Goal: Task Accomplishment & Management: Manage account settings

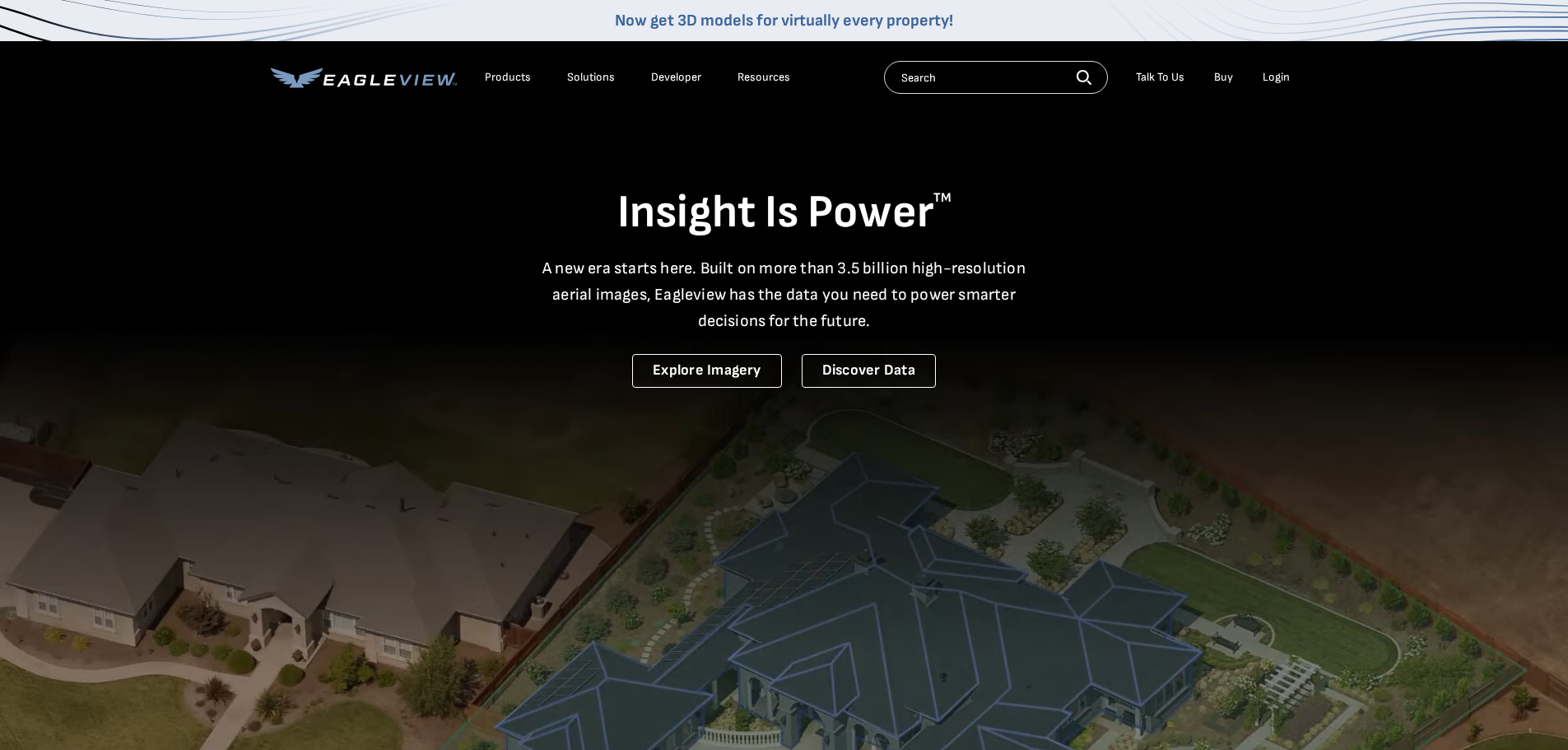
click at [1278, 76] on div "Login" at bounding box center [1277, 77] width 27 height 14
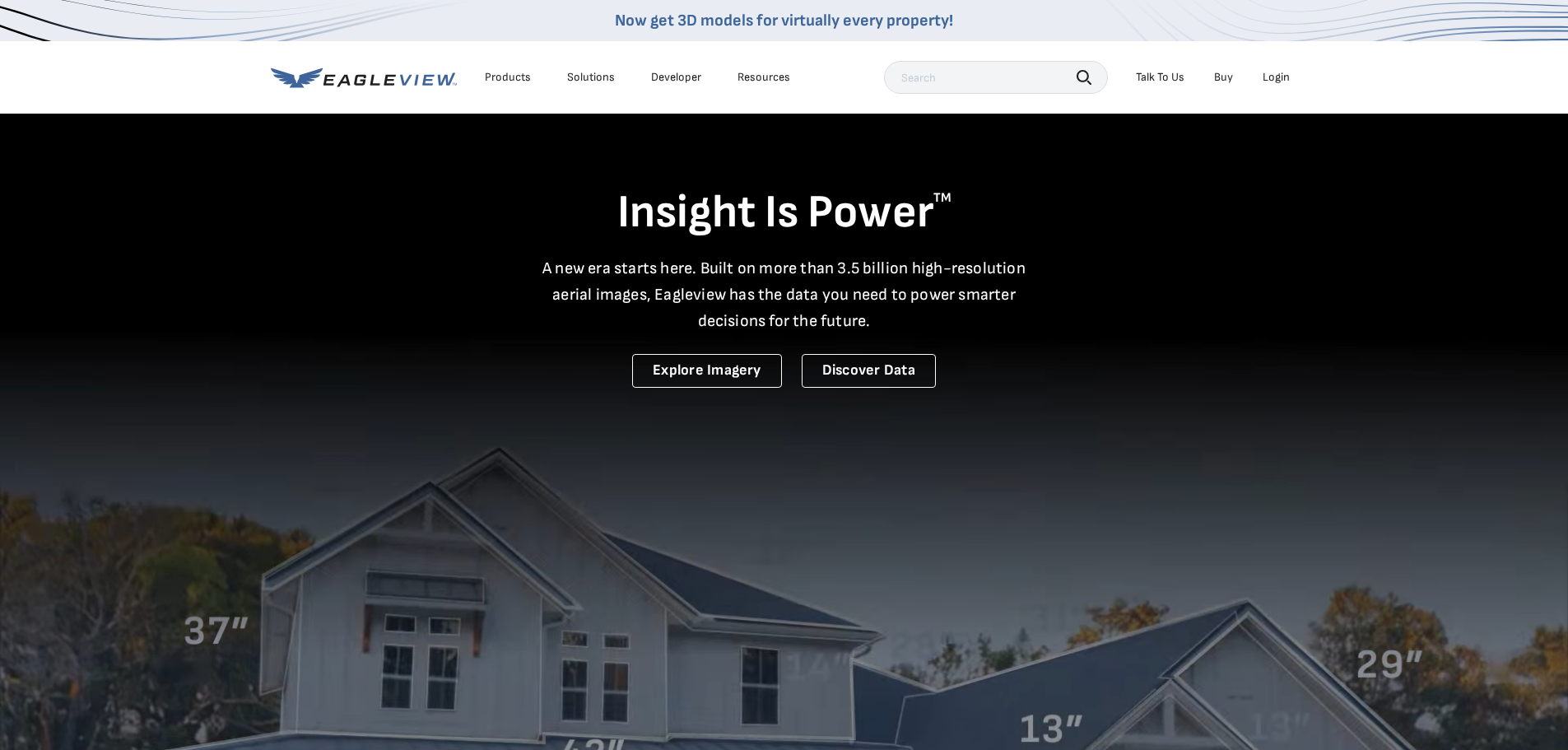
click at [1273, 78] on div "Login" at bounding box center [1277, 77] width 27 height 14
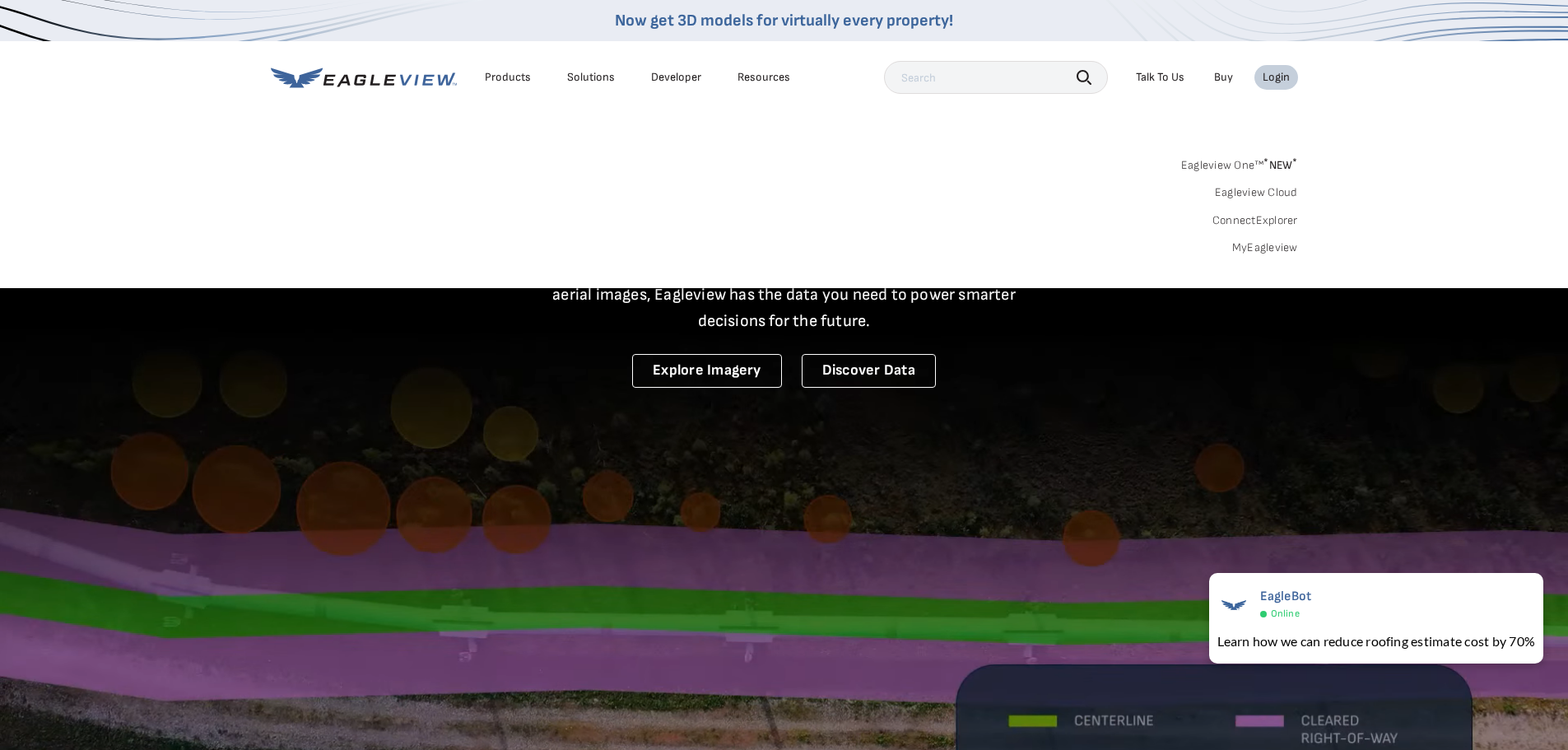
click at [1268, 247] on link "MyEagleview" at bounding box center [1265, 247] width 66 height 14
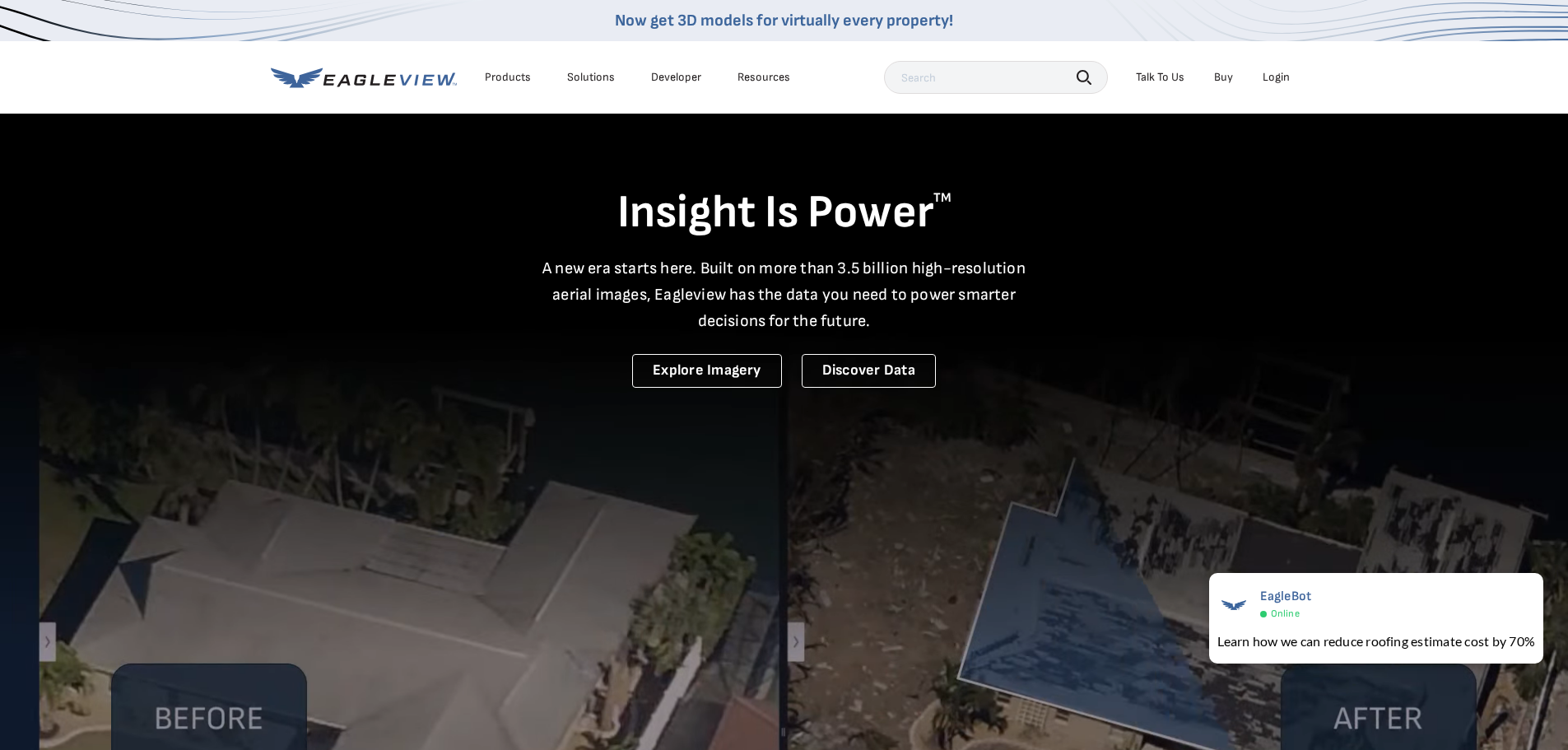
click at [768, 72] on div "Resources" at bounding box center [764, 77] width 53 height 14
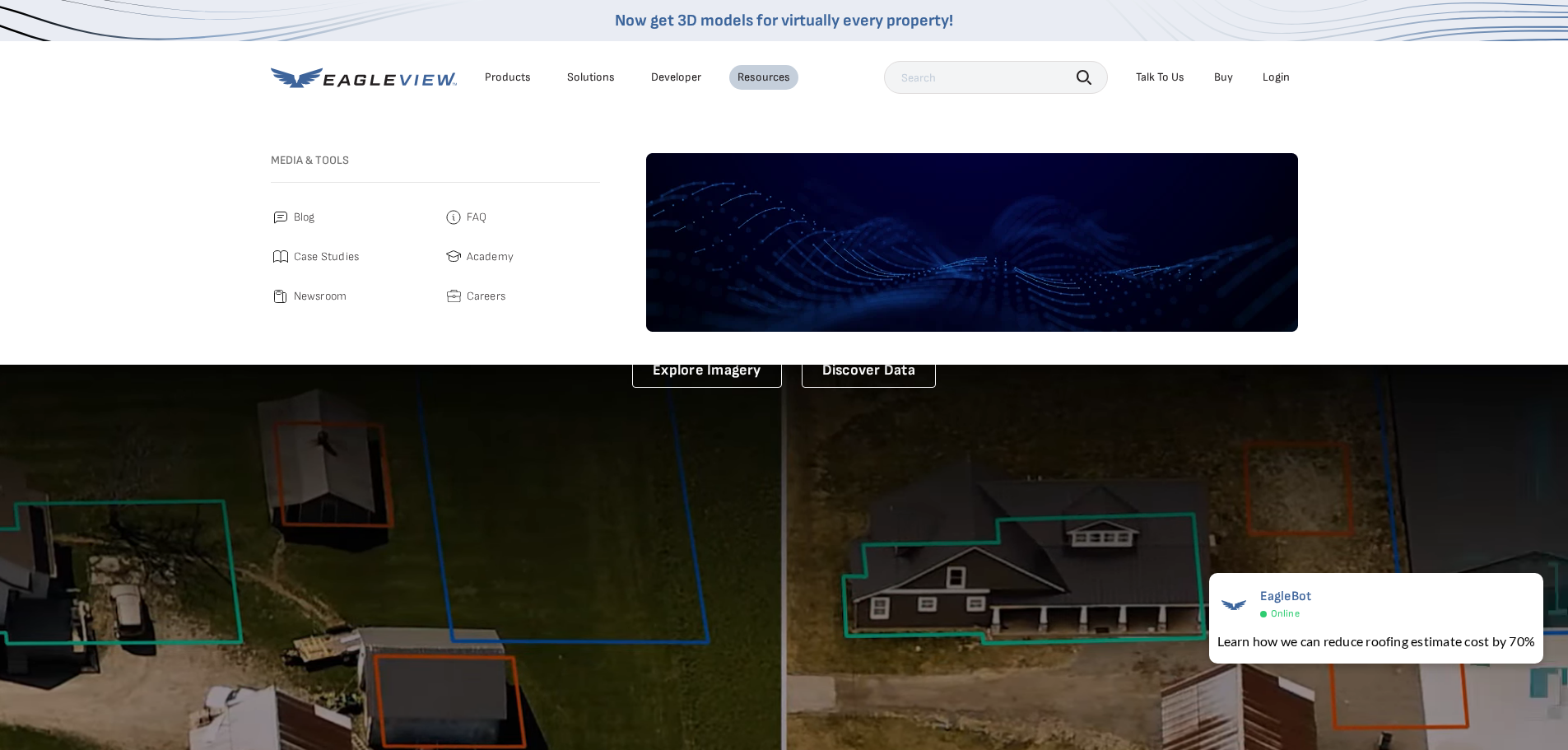
click at [585, 82] on div "Solutions" at bounding box center [591, 77] width 48 height 14
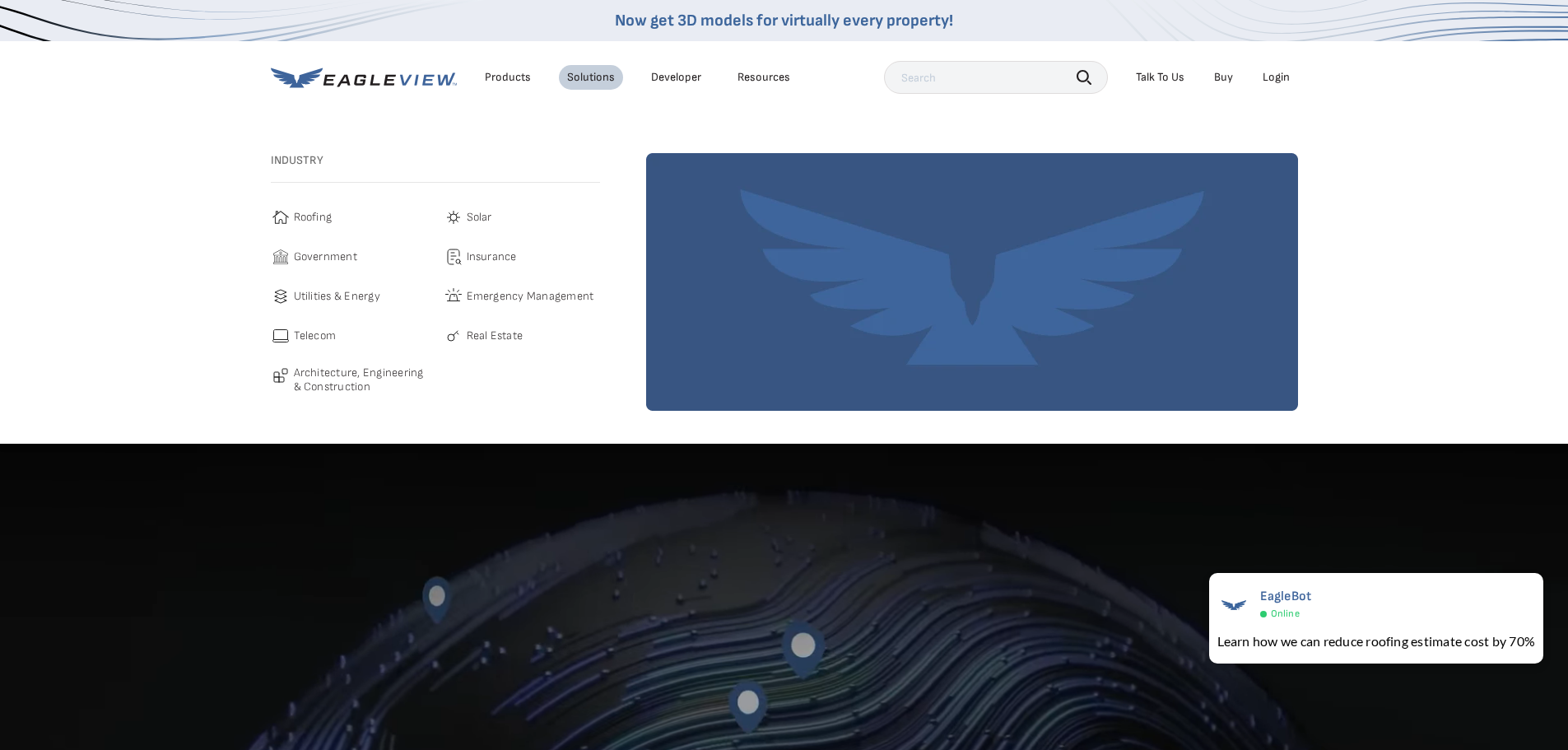
click at [489, 75] on div "Products" at bounding box center [508, 77] width 46 height 14
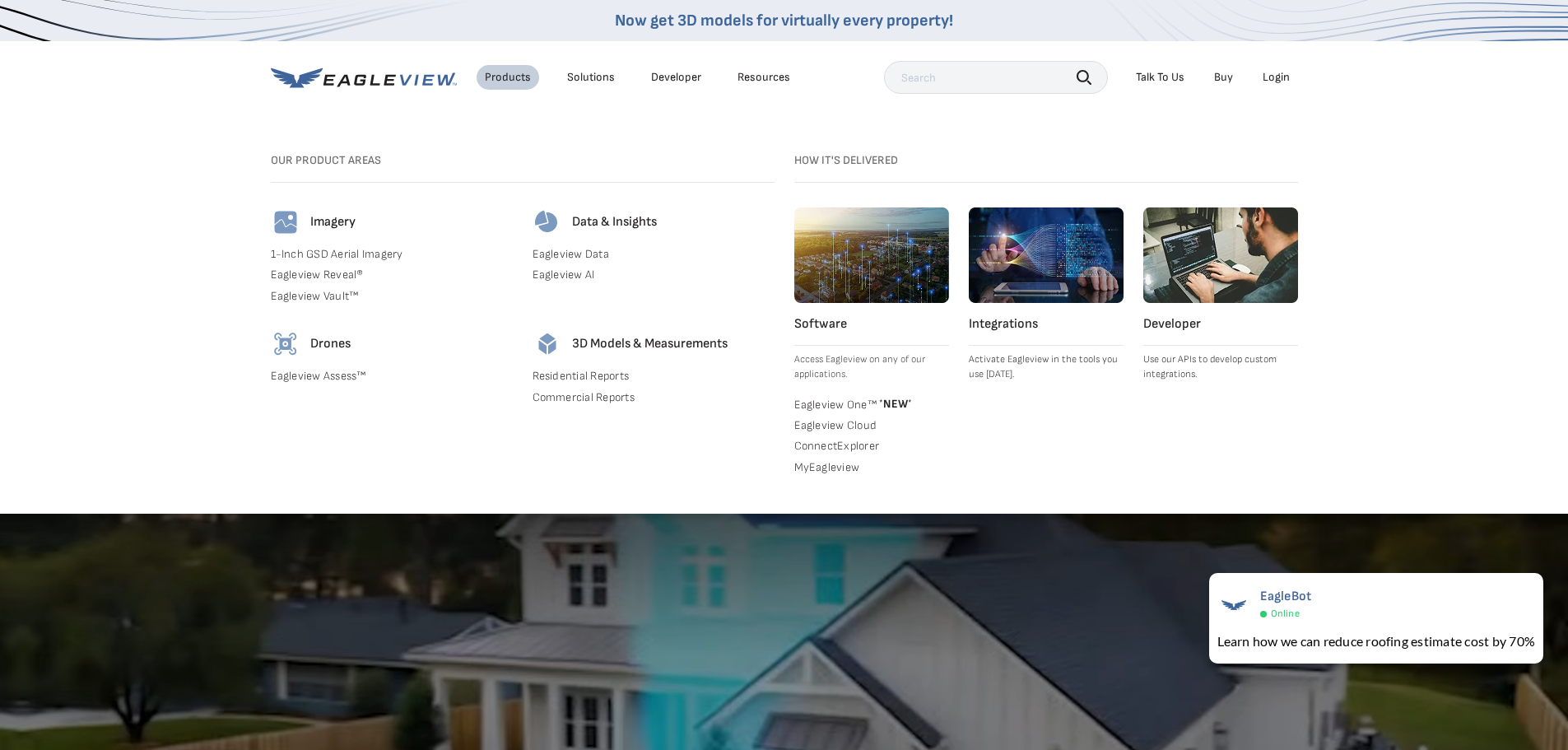
click at [582, 402] on link "Commercial Reports" at bounding box center [653, 397] width 242 height 14
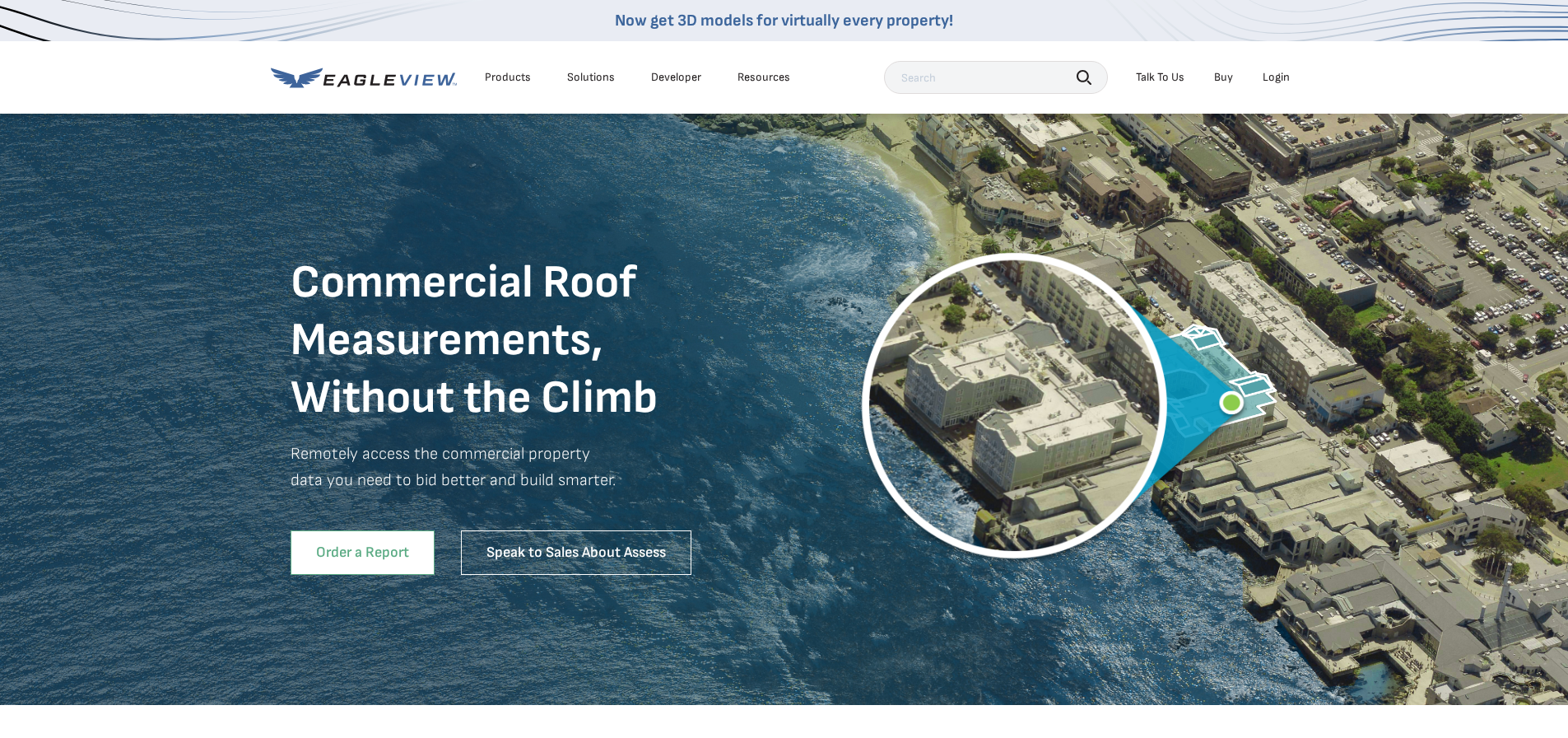
click at [375, 560] on link "Order a Report" at bounding box center [362, 553] width 144 height 44
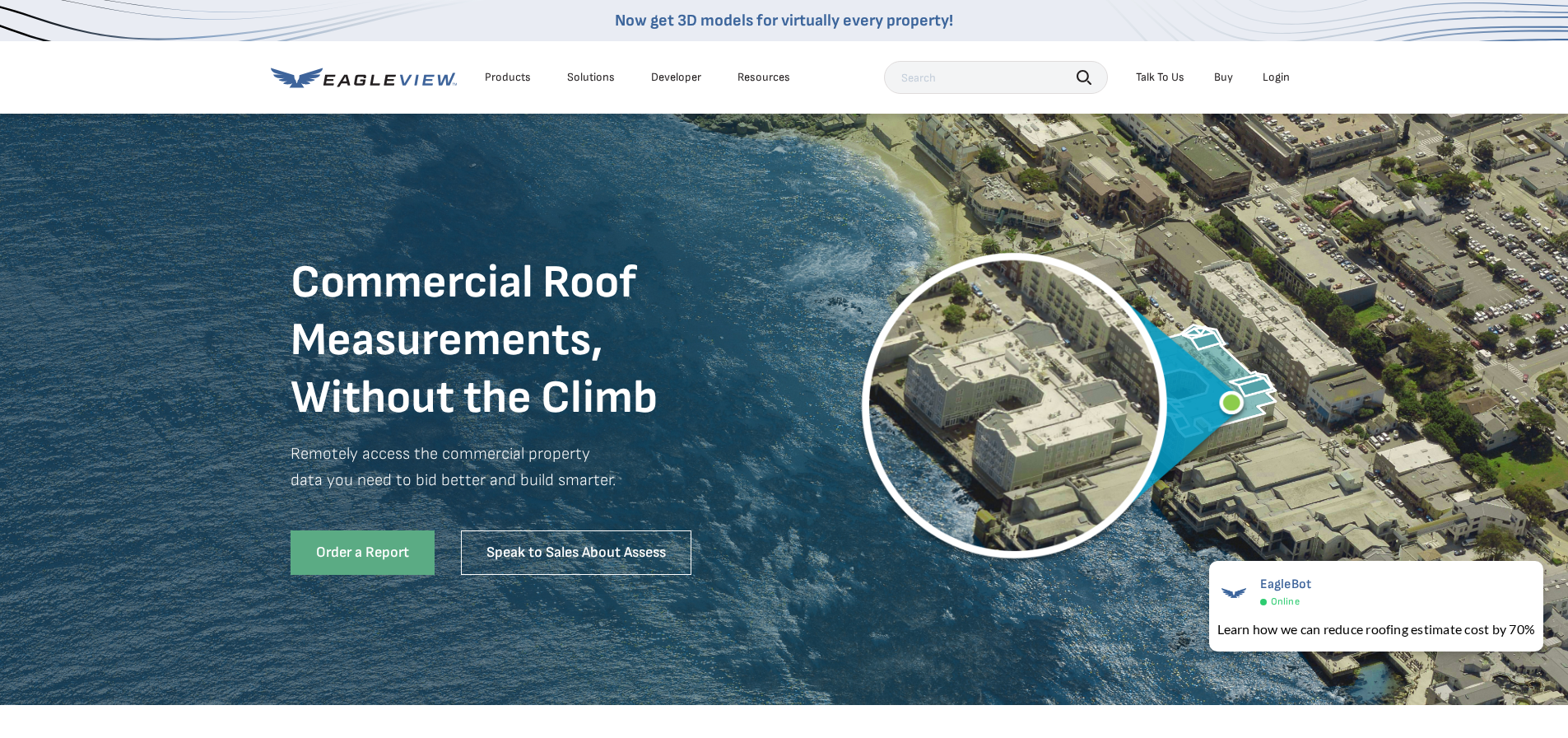
click at [508, 81] on div "Products" at bounding box center [508, 77] width 46 height 14
click at [589, 548] on link "Speak to Sales About Assess" at bounding box center [576, 553] width 230 height 44
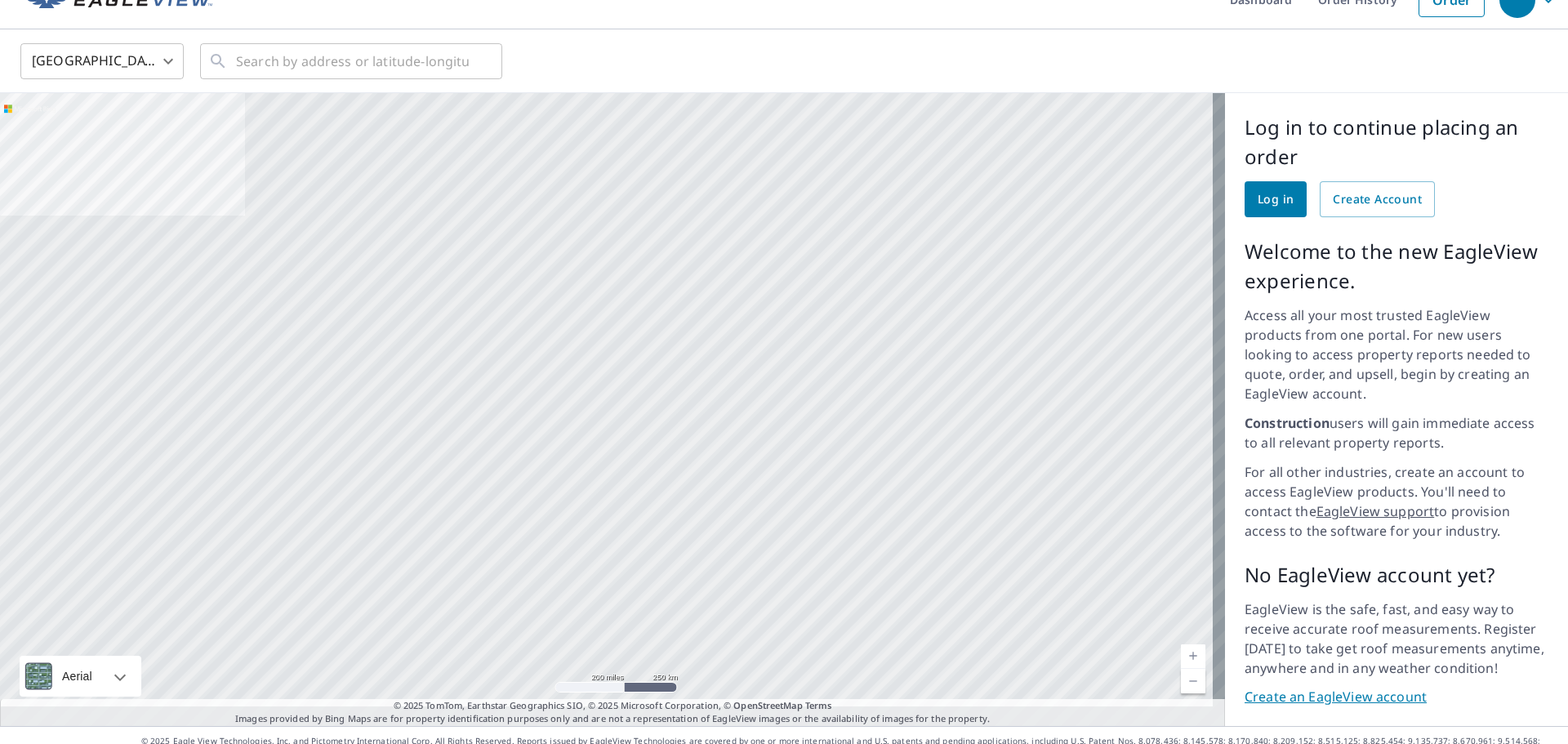
scroll to position [34, 0]
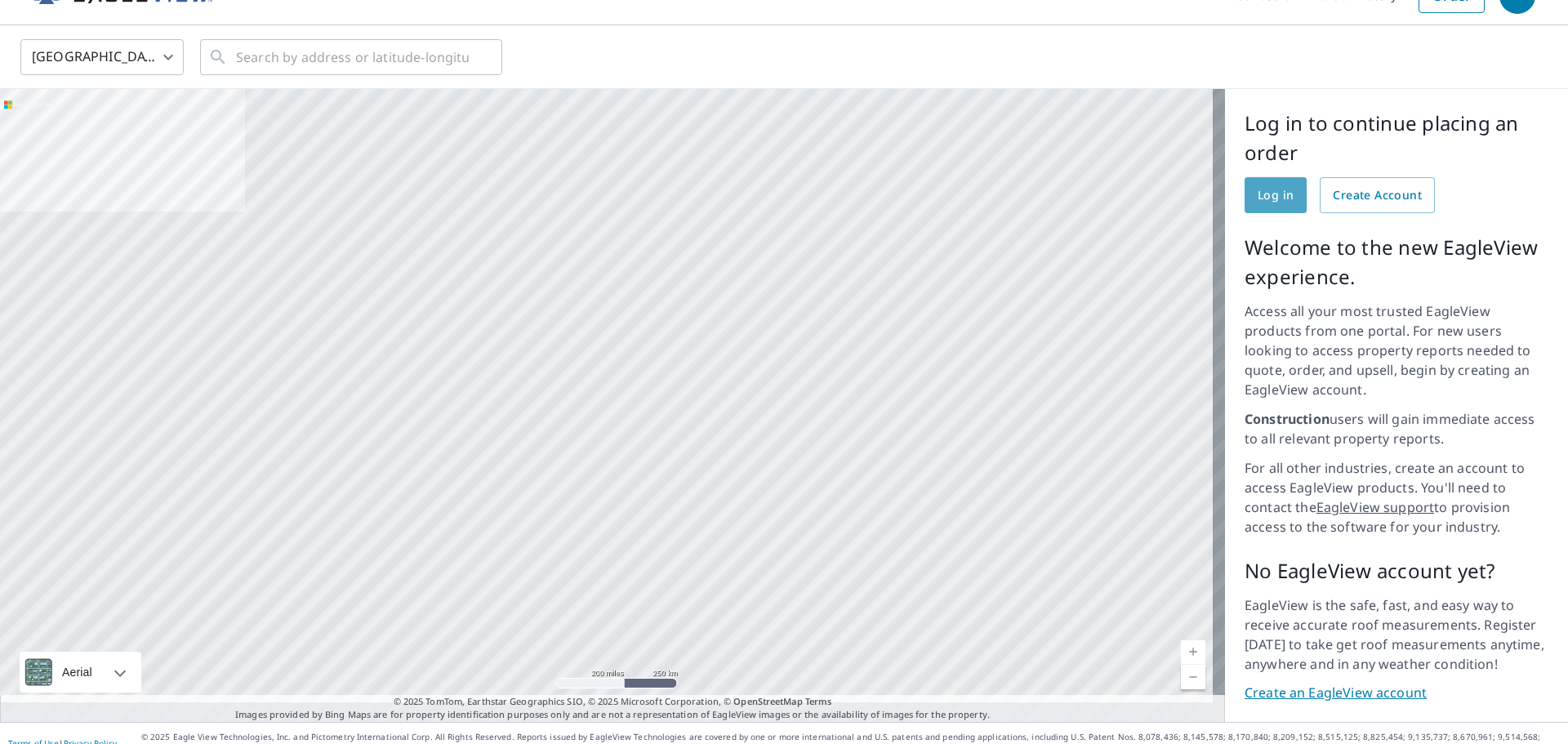
click at [1261, 192] on span "Log in" at bounding box center [1276, 195] width 36 height 20
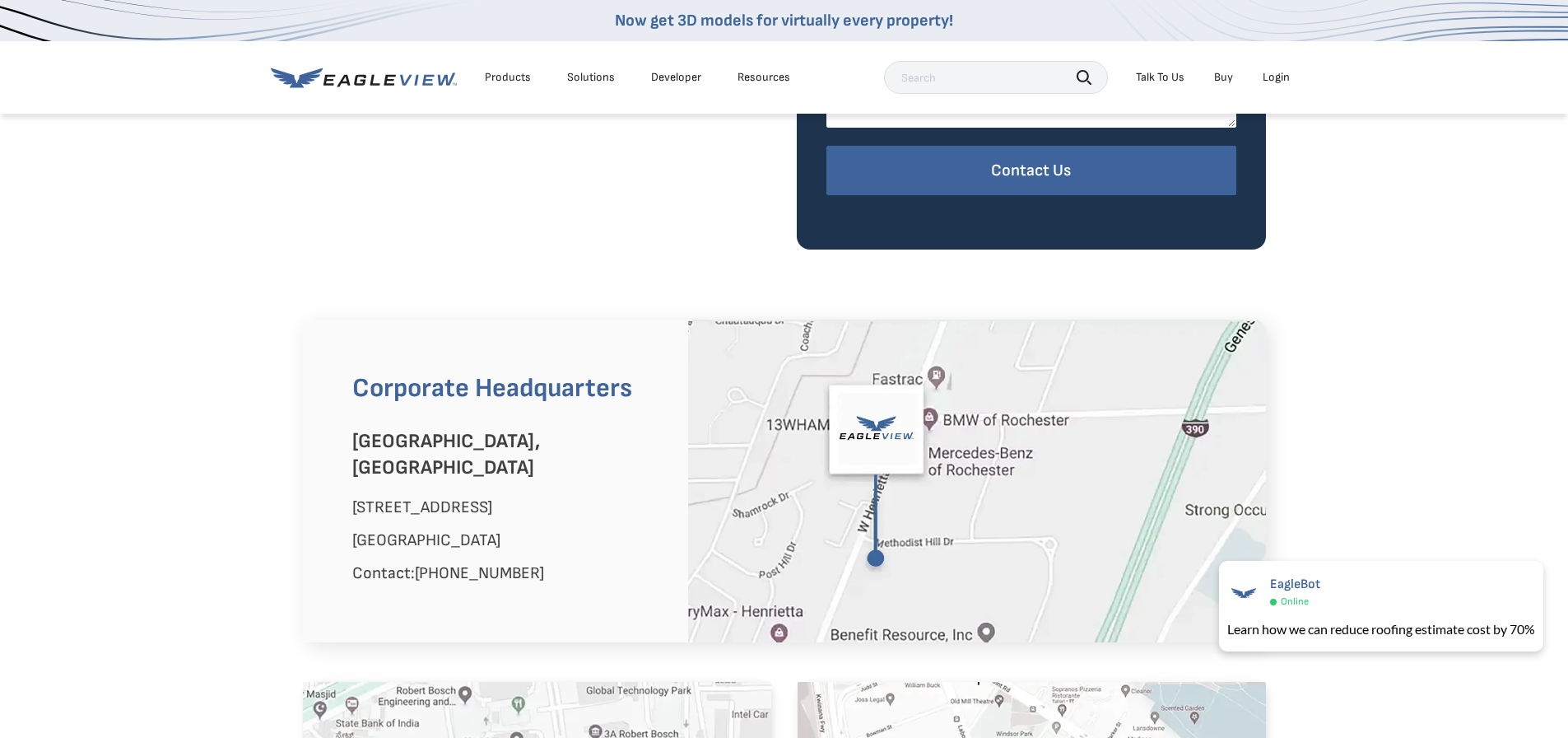
scroll to position [165, 0]
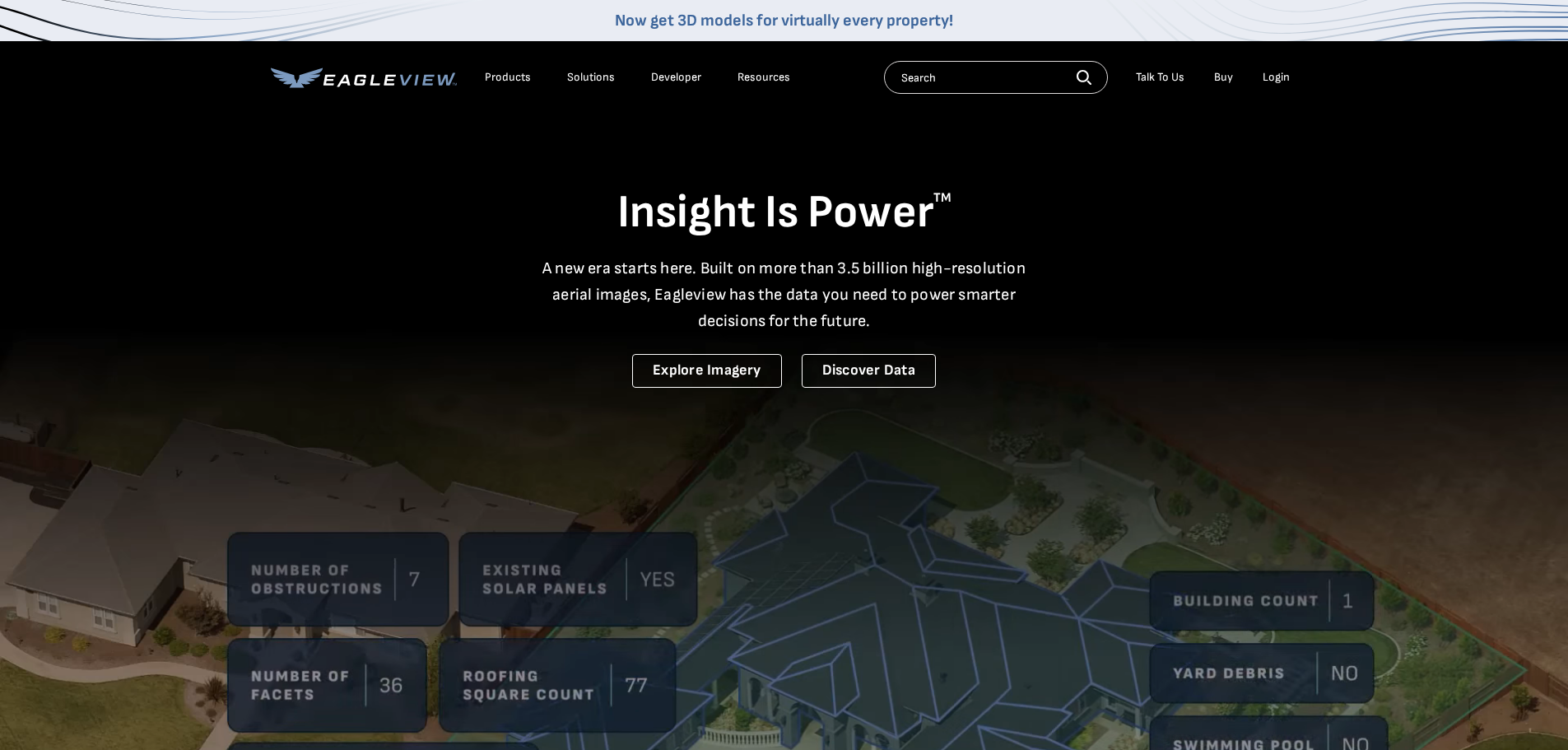
click at [1166, 83] on div "Talk To Us" at bounding box center [1160, 77] width 48 height 14
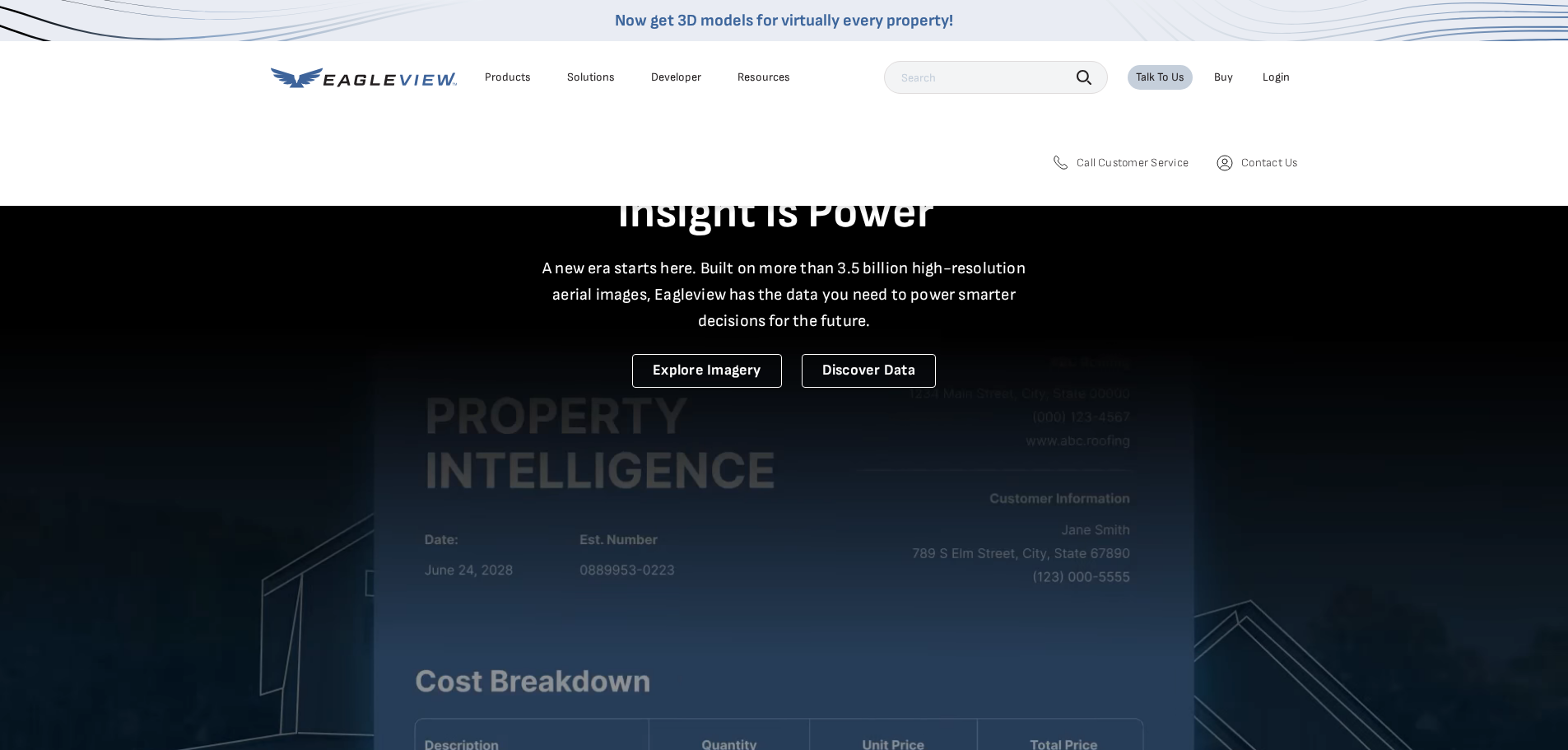
click at [1137, 164] on span "Call Customer Service" at bounding box center [1133, 162] width 112 height 14
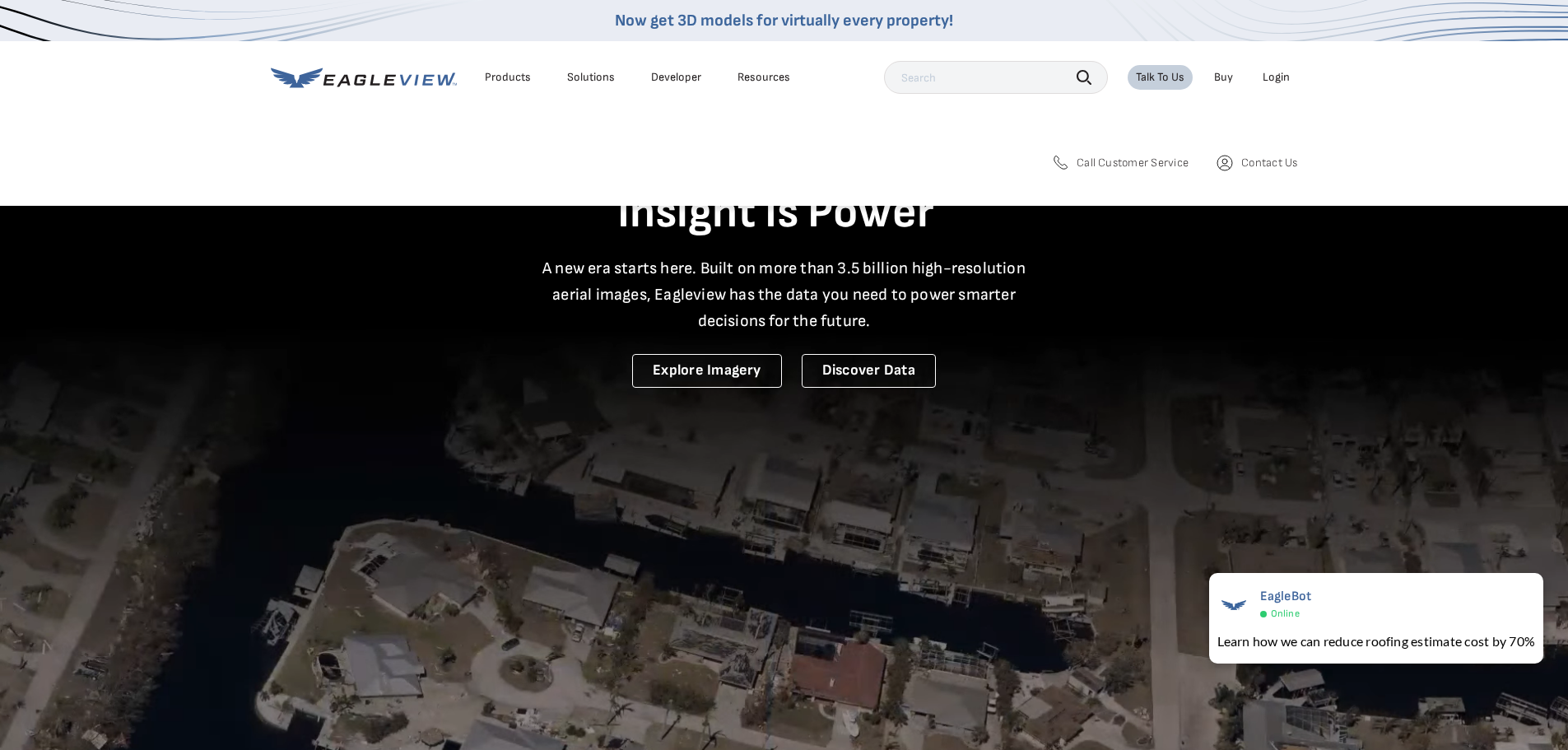
click at [1254, 163] on span "Contact Us" at bounding box center [1269, 162] width 56 height 14
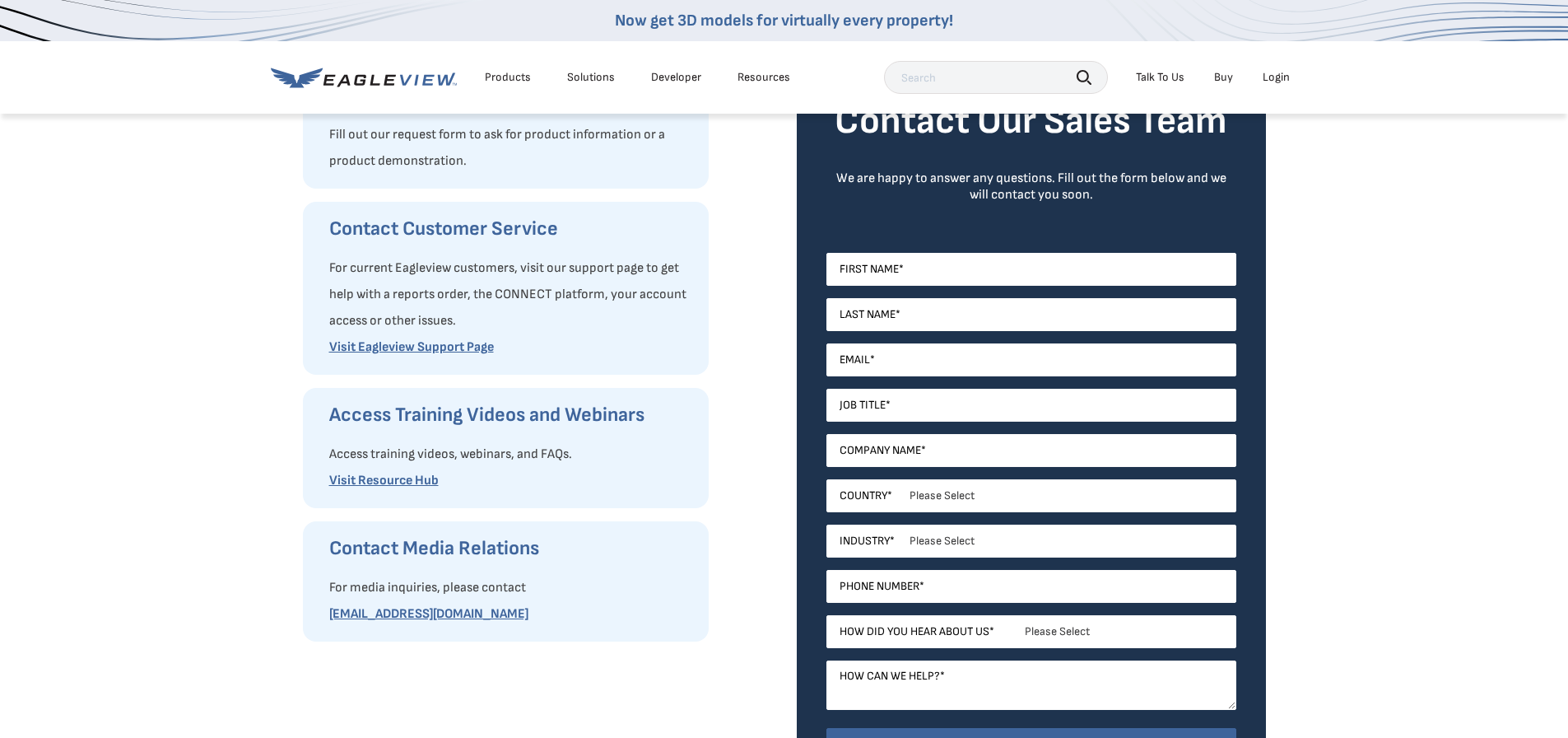
scroll to position [329, 0]
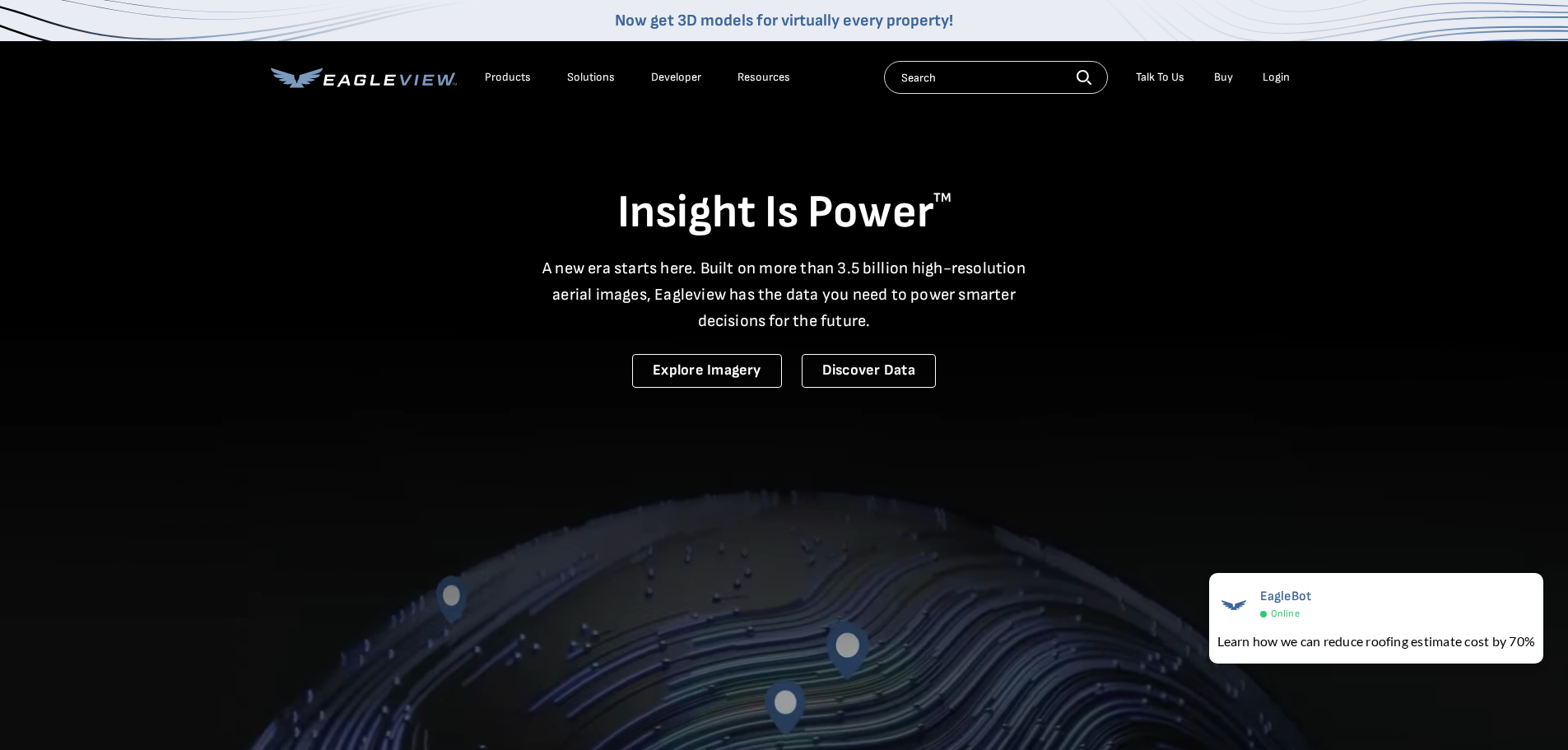
click at [500, 76] on div "Products" at bounding box center [508, 77] width 46 height 14
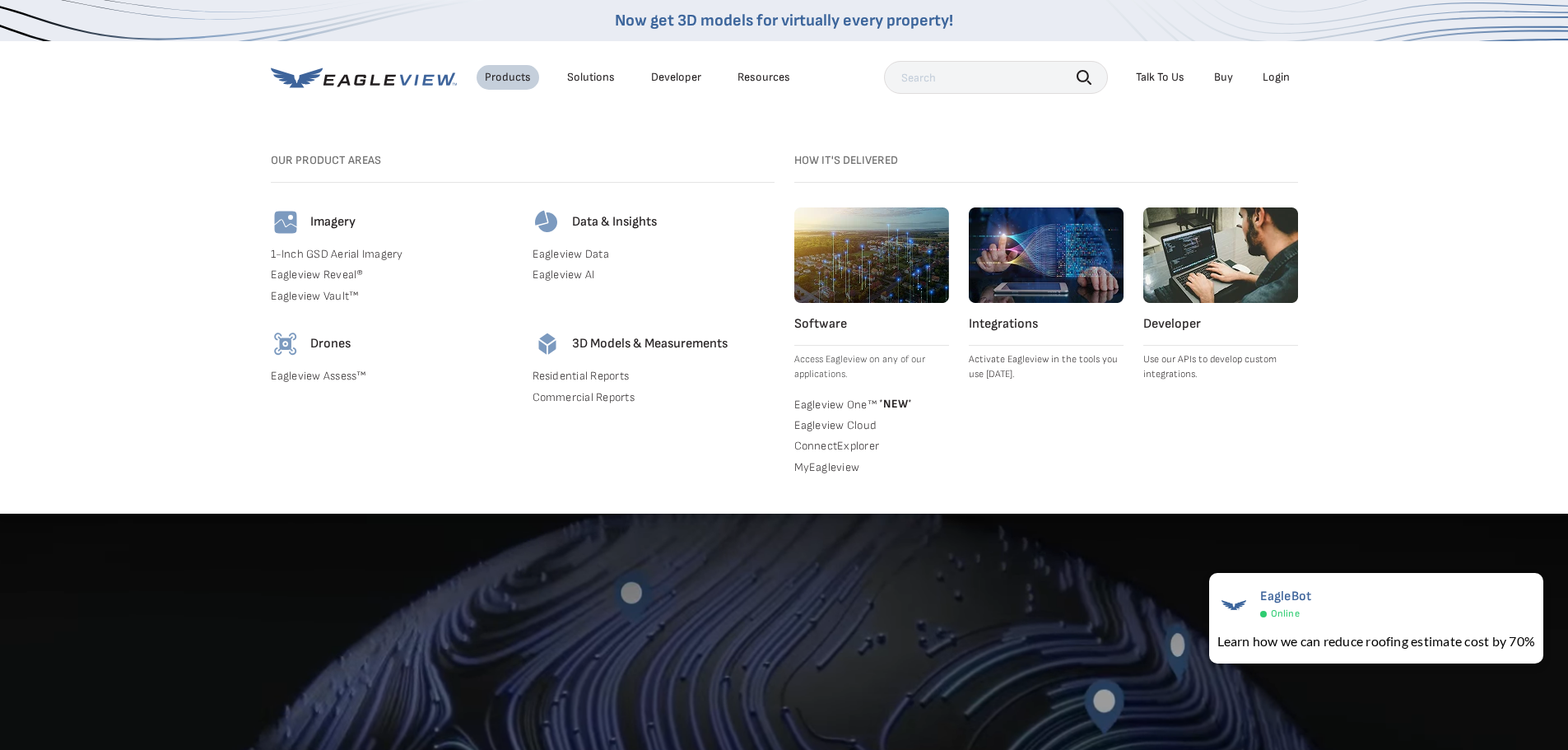
click at [740, 76] on div "Resources" at bounding box center [764, 77] width 53 height 14
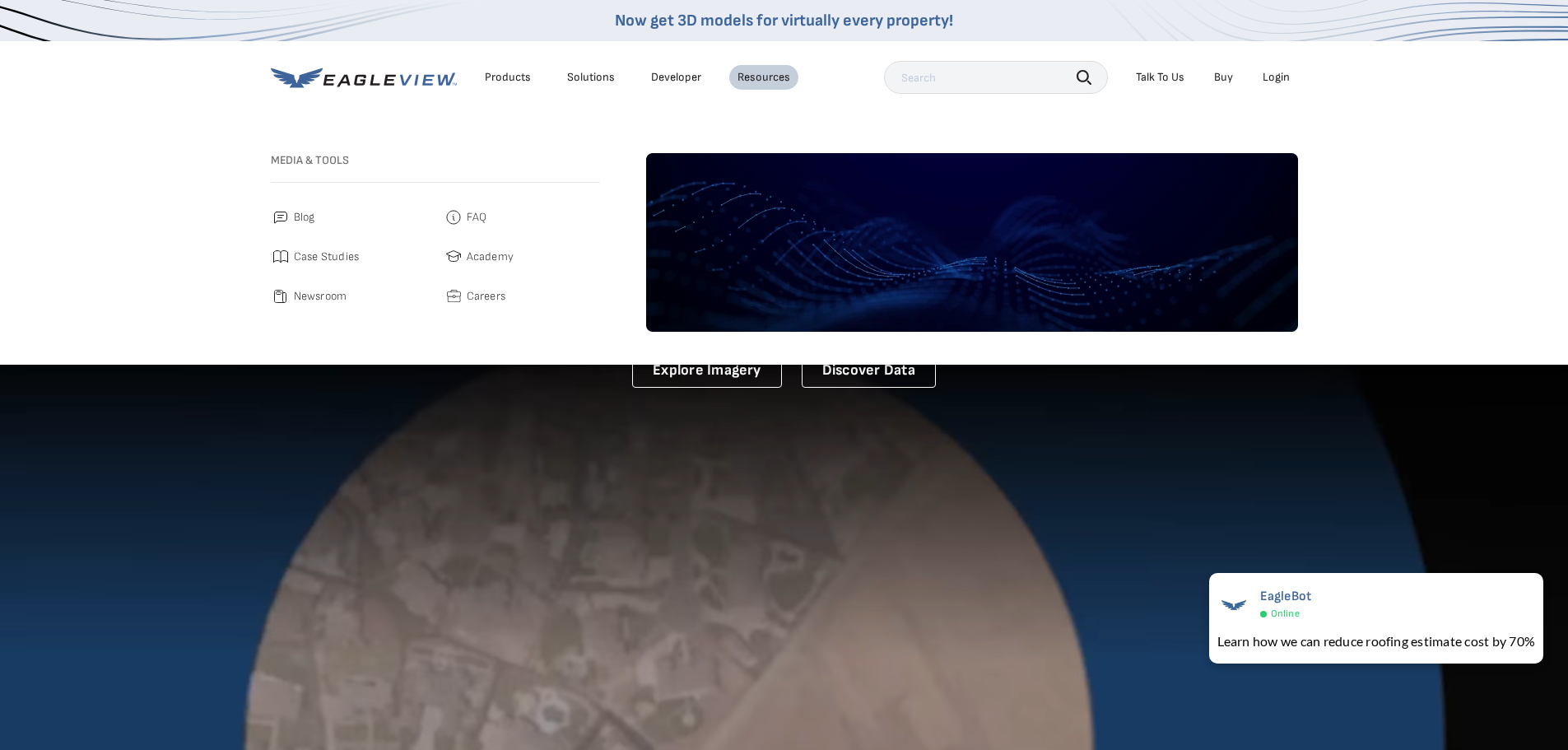
click at [569, 77] on div "Solutions" at bounding box center [591, 77] width 48 height 14
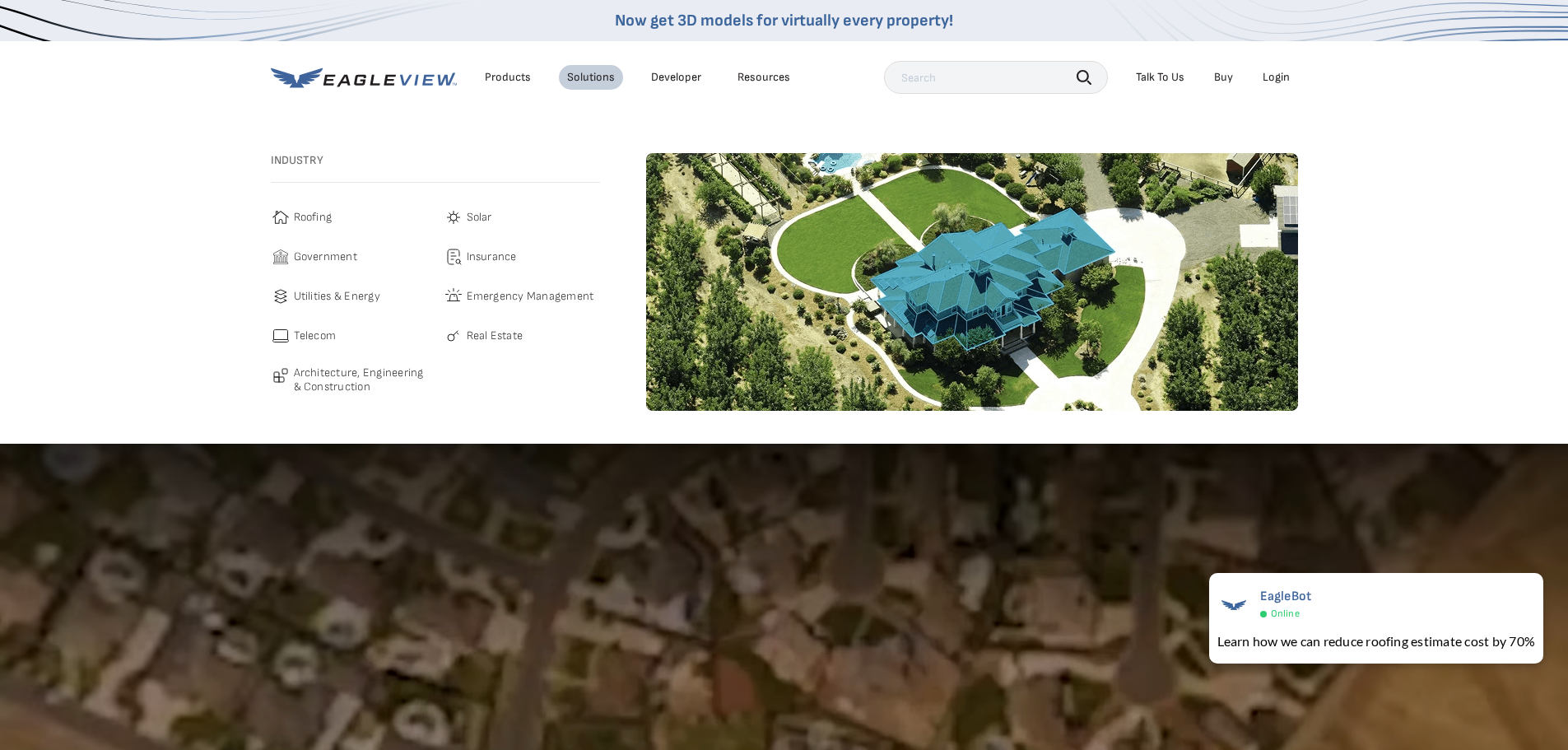
click at [300, 217] on span "Roofing" at bounding box center [313, 217] width 39 height 19
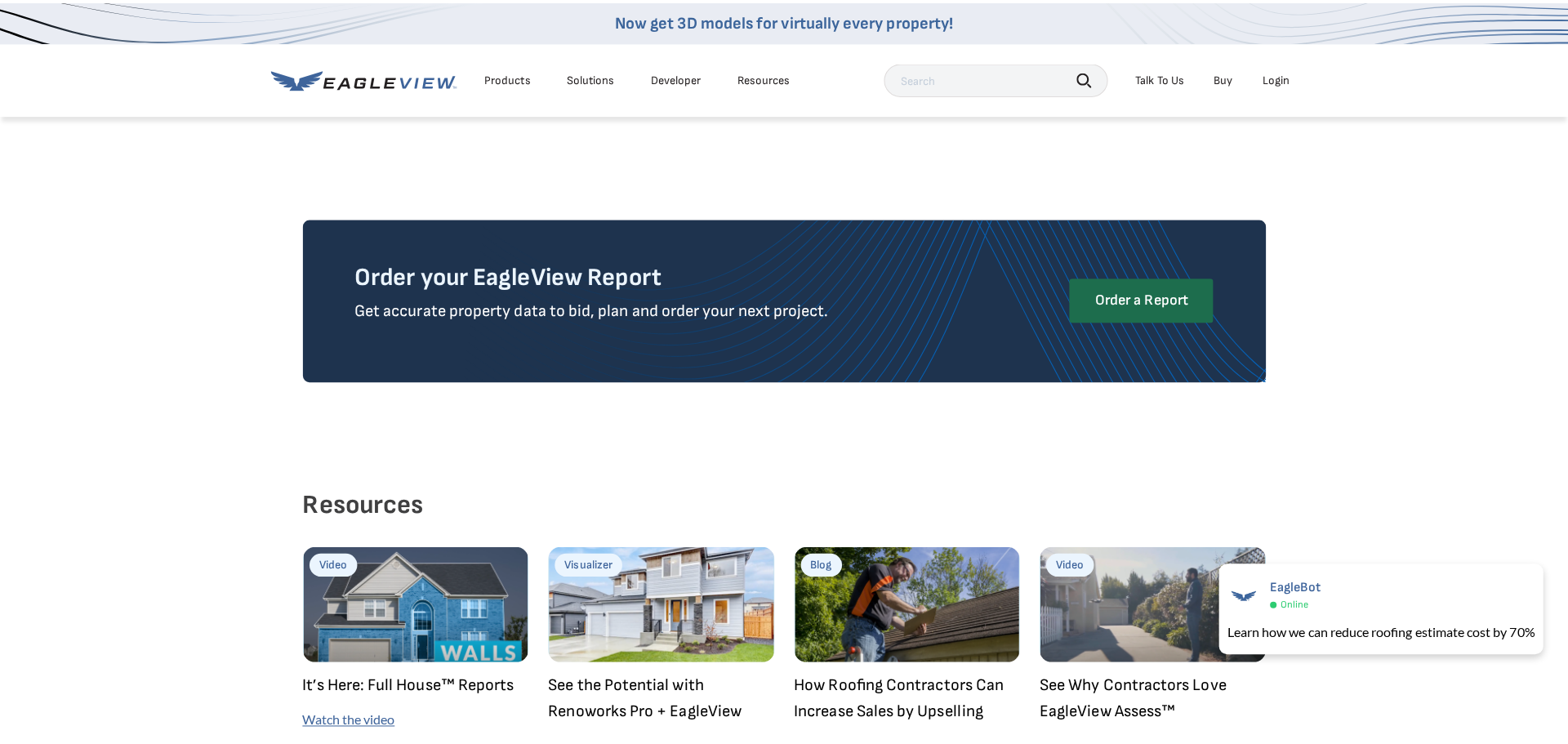
scroll to position [4000, 0]
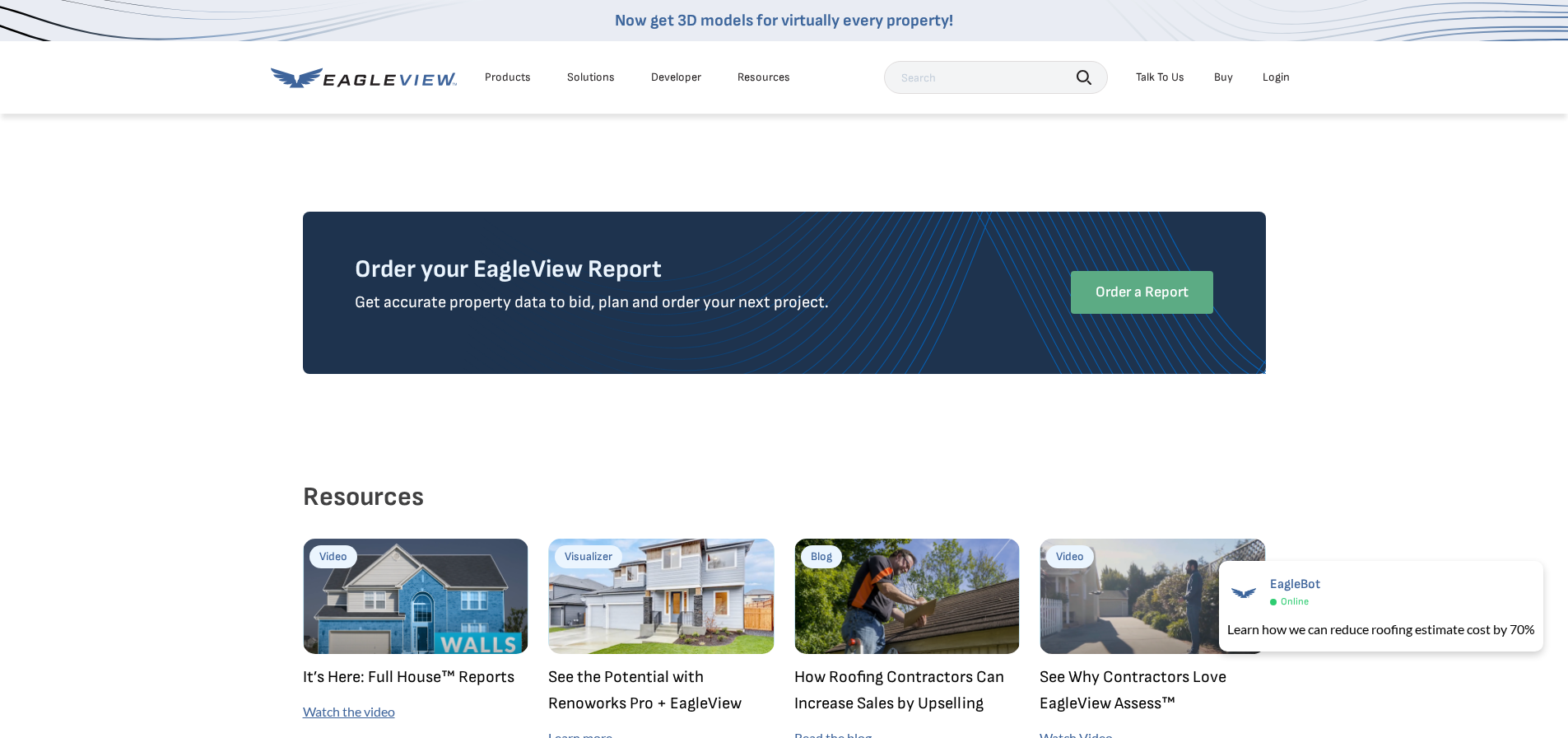
click at [1108, 271] on link "Order a Report" at bounding box center [1143, 292] width 143 height 42
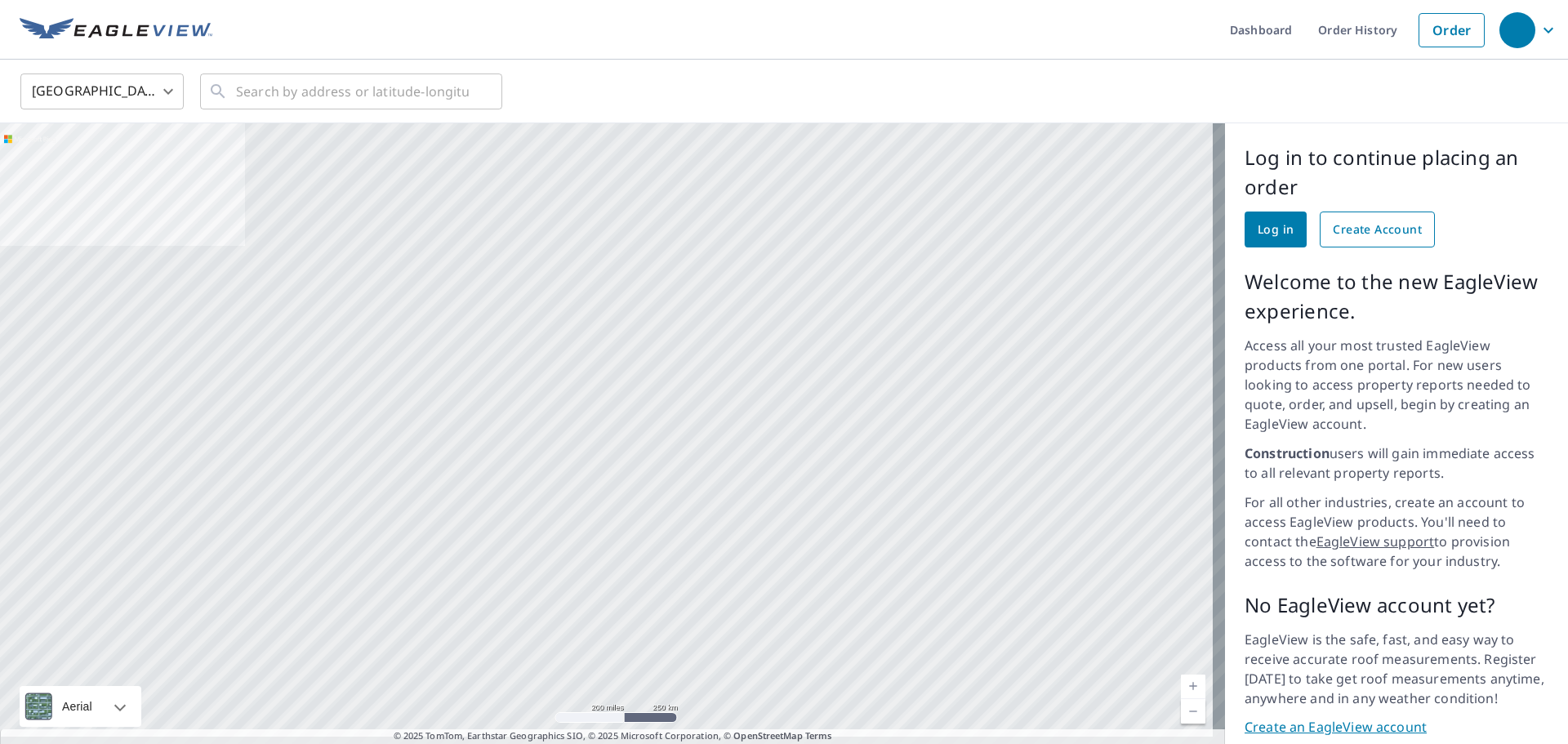
click at [1355, 226] on span "Create Account" at bounding box center [1377, 230] width 89 height 20
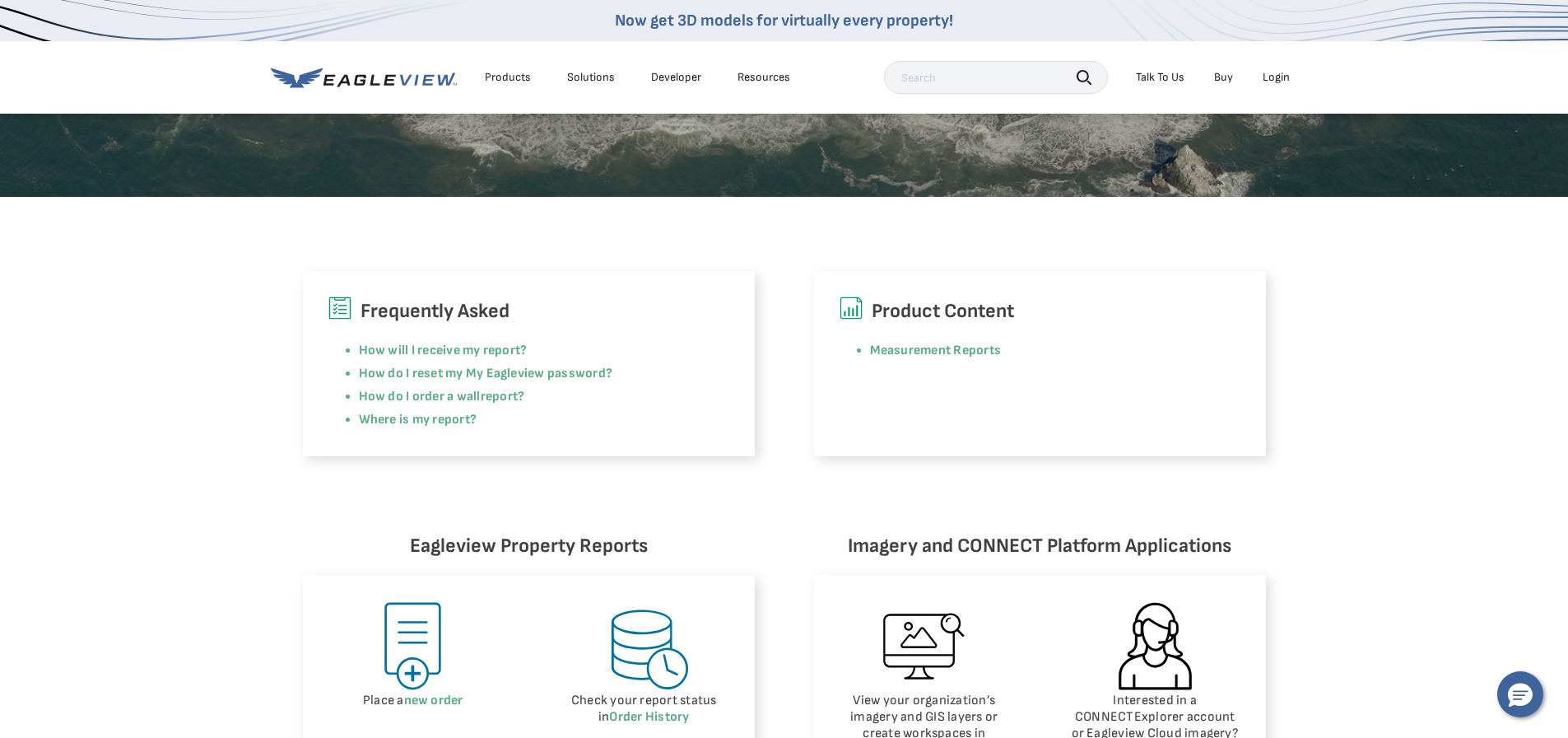
scroll to position [329, 0]
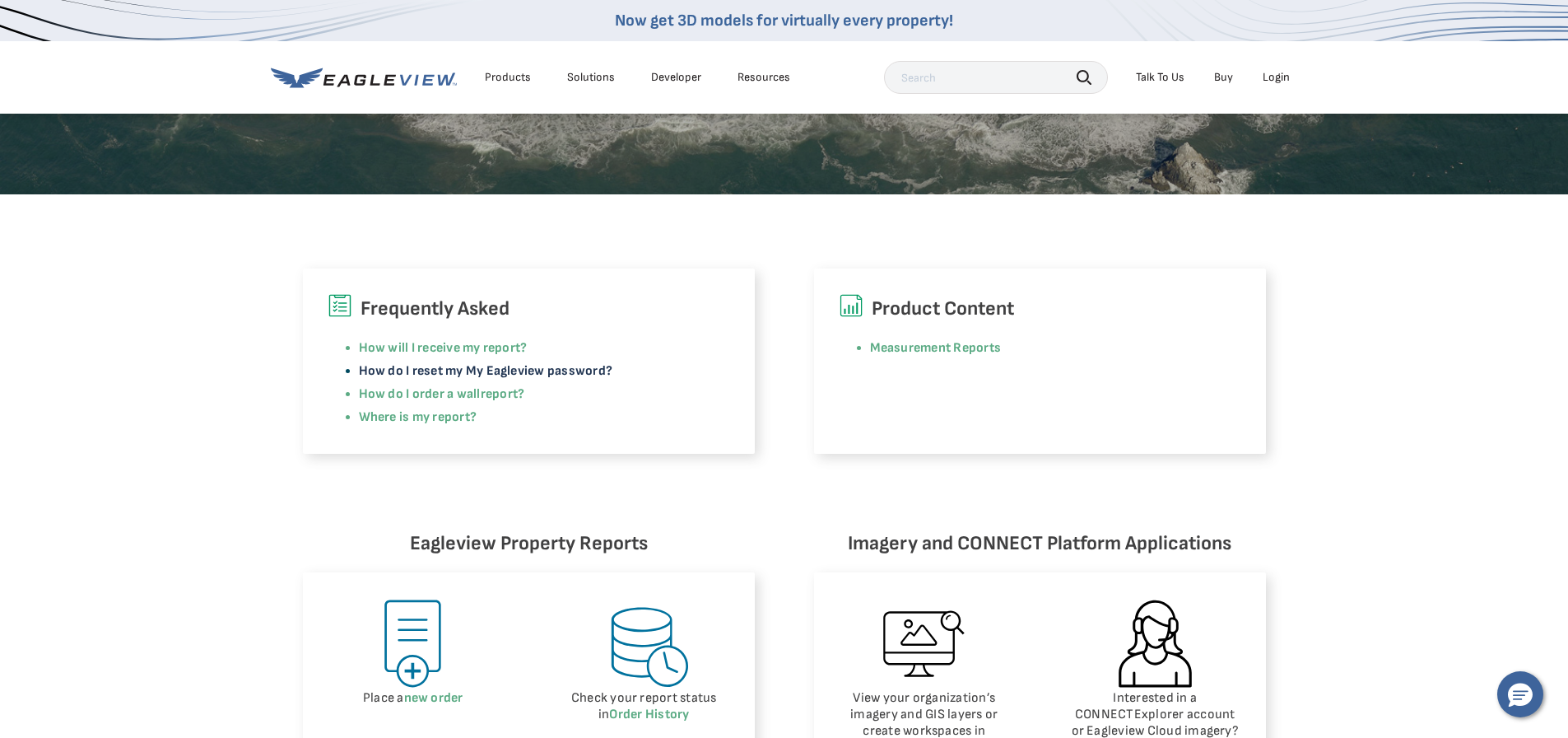
click at [521, 368] on link "How do I reset my My Eagleview password?" at bounding box center [486, 370] width 255 height 15
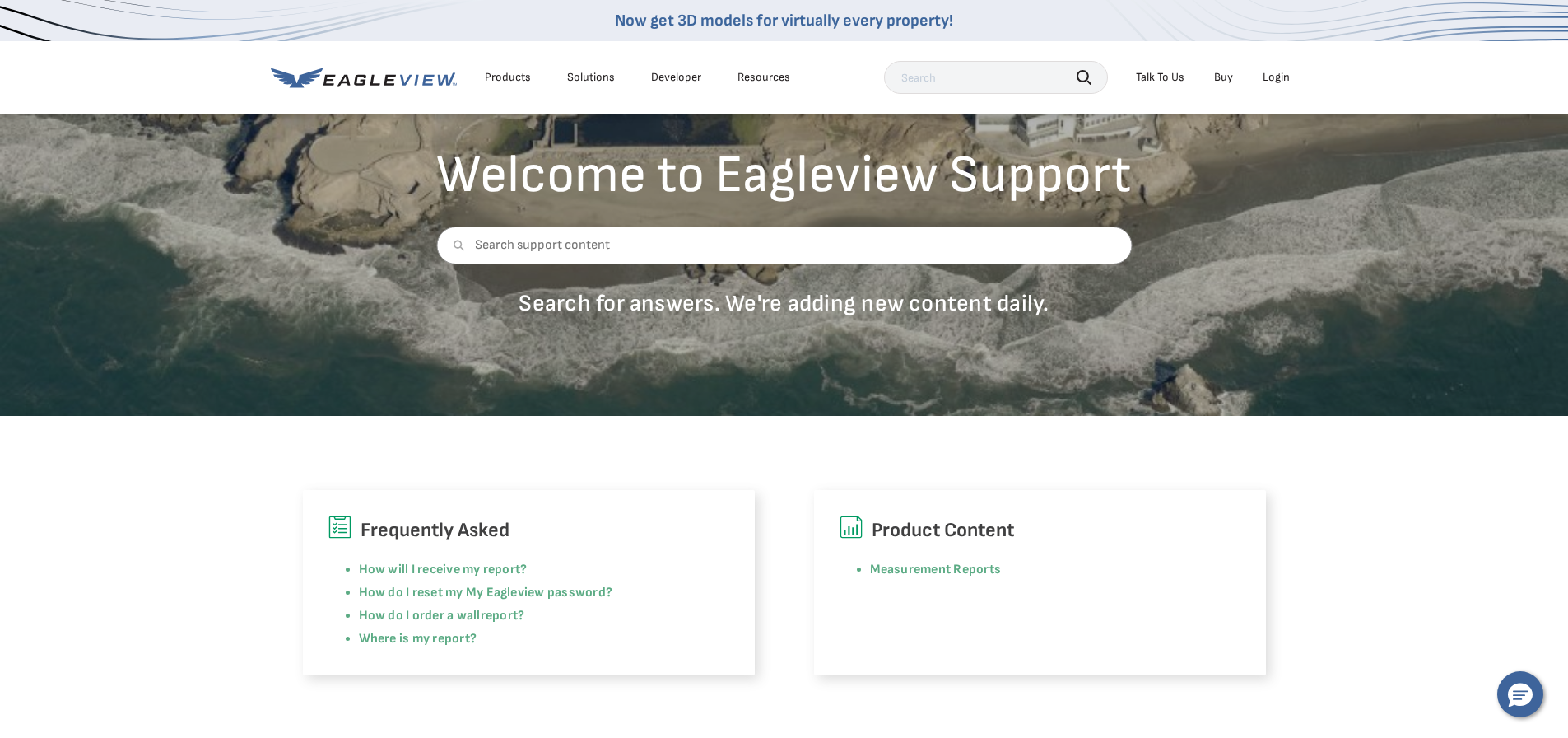
scroll to position [329, 0]
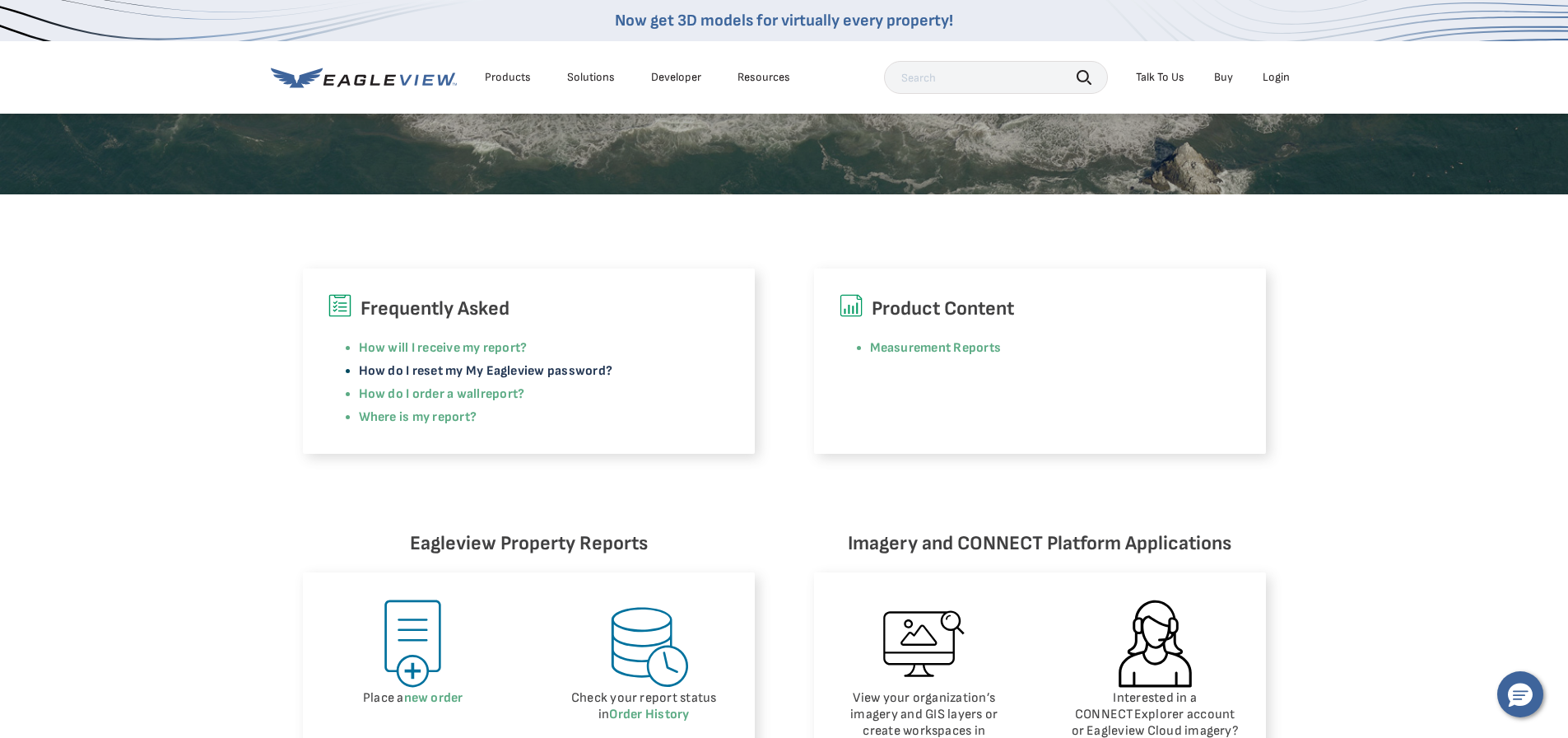
click at [567, 374] on link "How do I reset my My Eagleview password?" at bounding box center [486, 370] width 255 height 15
